Goal: Information Seeking & Learning: Find specific fact

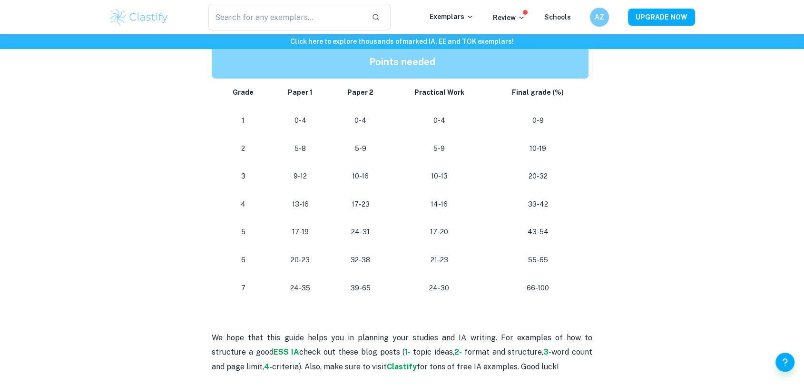
scroll to position [518, 0]
click at [354, 284] on p "39-65" at bounding box center [360, 288] width 46 height 13
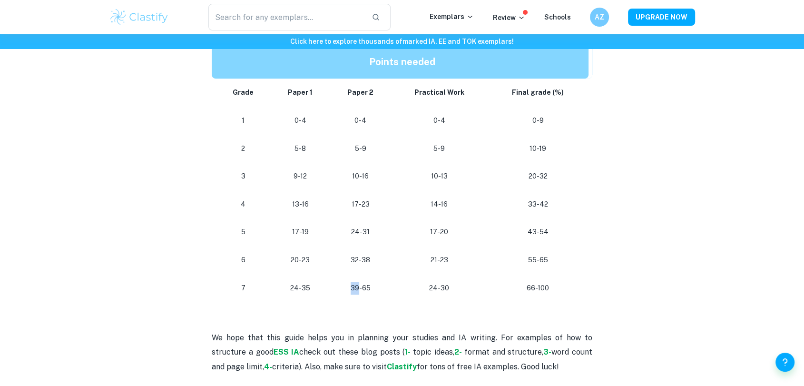
scroll to position [519, 0]
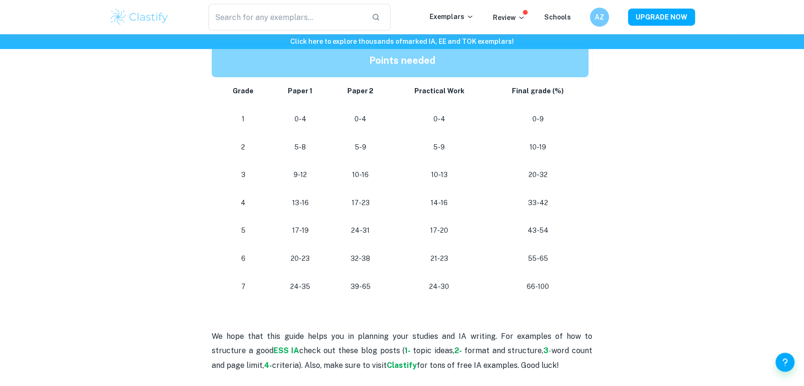
click at [534, 258] on p "55-65" at bounding box center [538, 258] width 86 height 13
drag, startPoint x: 528, startPoint y: 285, endPoint x: 564, endPoint y: 286, distance: 36.7
click at [564, 286] on p "66-100" at bounding box center [538, 286] width 86 height 13
